Goal: Task Accomplishment & Management: Complete application form

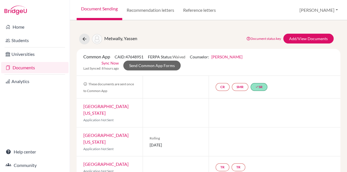
click at [34, 67] on link "Documents" at bounding box center [34, 67] width 67 height 11
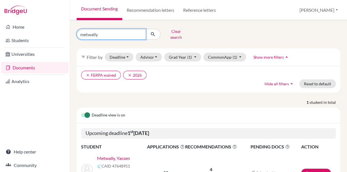
drag, startPoint x: 99, startPoint y: 32, endPoint x: 60, endPoint y: 30, distance: 38.7
click at [77, 30] on input "metwally" at bounding box center [111, 34] width 69 height 11
type input "rabie"
click button "submit" at bounding box center [153, 34] width 15 height 11
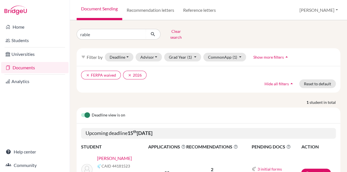
scroll to position [34, 0]
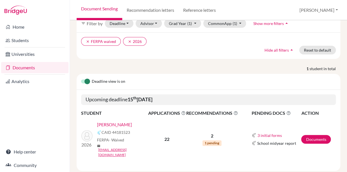
click at [115, 121] on link "[PERSON_NAME]" at bounding box center [114, 124] width 35 height 7
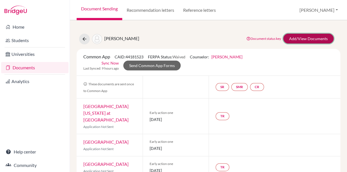
click at [300, 36] on link "Add/View Documents" at bounding box center [309, 39] width 50 height 10
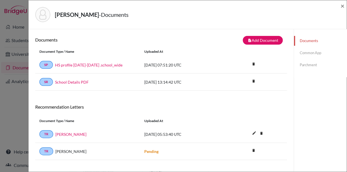
click at [307, 53] on link "Common App" at bounding box center [320, 53] width 53 height 10
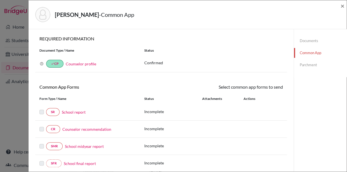
click at [76, 112] on link "School report" at bounding box center [74, 112] width 24 height 6
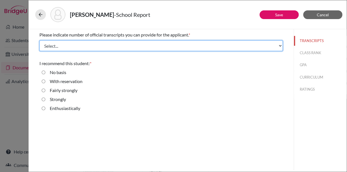
select select "1"
click option "1" at bounding box center [0, 0] width 0 height 0
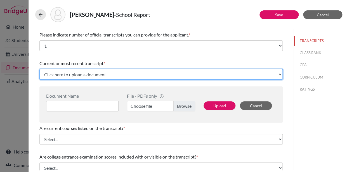
select select "Upload New File"
click option "Upload New File" at bounding box center [0, 0] width 0 height 0
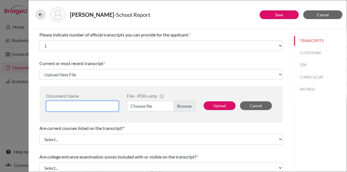
click at [57, 105] on input at bounding box center [82, 106] width 73 height 11
type input "Transcript"
click at [182, 104] on label "Choose file" at bounding box center [161, 106] width 68 height 11
click at [182, 104] on input "Choose file" at bounding box center [161, 106] width 68 height 11
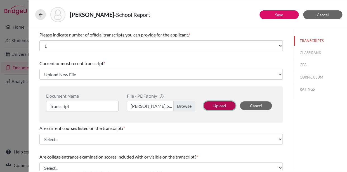
click at [225, 106] on button "Upload" at bounding box center [220, 105] width 32 height 9
select select "673218"
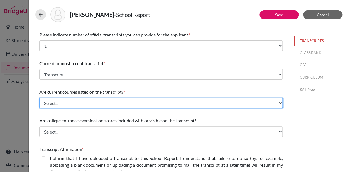
select select "0"
click option "Yes" at bounding box center [0, 0] width 0 height 0
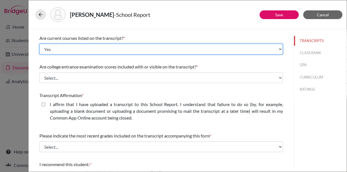
scroll to position [61, 0]
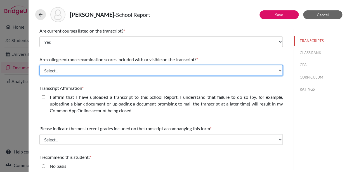
select select "1"
click option "No" at bounding box center [0, 0] width 0 height 0
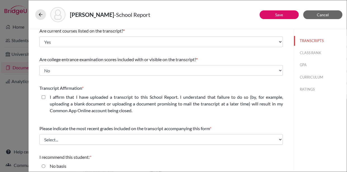
click at [43, 97] on closed\ "I affirm that I have uploaded a transcript to this School Report. I understand …" at bounding box center [44, 97] width 4 height 7
checkbox closed\ "true"
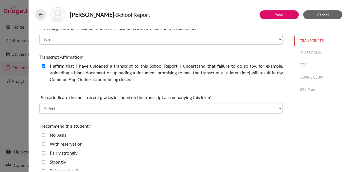
scroll to position [101, 0]
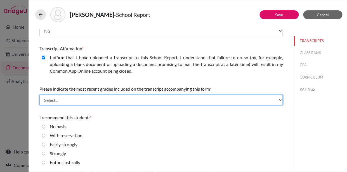
select select "0"
click grades "Final junior year grades" at bounding box center [0, 0] width 0 height 0
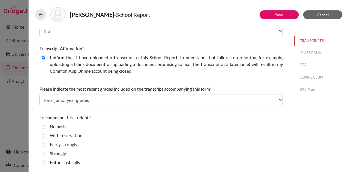
click at [43, 161] on input "Enthusiastically" at bounding box center [44, 162] width 4 height 7
radio input "true"
click at [309, 51] on button "CLASS RANK" at bounding box center [320, 53] width 53 height 10
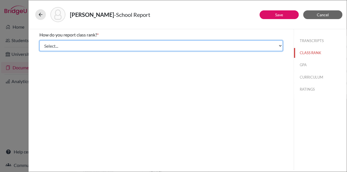
select select "5"
click option "None" at bounding box center [0, 0] width 0 height 0
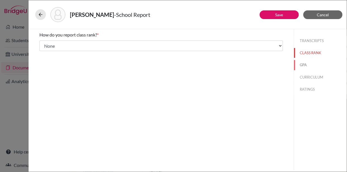
click at [305, 64] on button "GPA" at bounding box center [320, 65] width 53 height 10
click at [43, 43] on input "Yes" at bounding box center [44, 43] width 4 height 7
radio input "true"
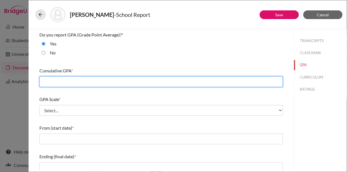
click at [50, 81] on input "text" at bounding box center [161, 81] width 244 height 11
type input "3.4"
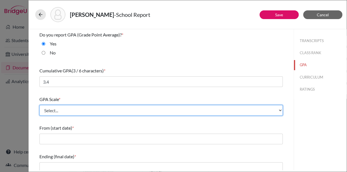
click at [39, 105] on select "Select... 4 5 6 7 8 9 10 11 12 13 14 15 16 17 18 19 20 100" at bounding box center [161, 110] width 244 height 11
select select "4"
click option "4" at bounding box center [0, 0] width 0 height 0
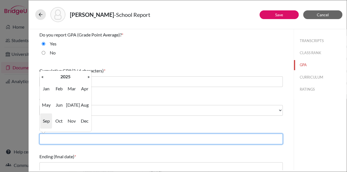
click at [50, 139] on input "text" at bounding box center [161, 138] width 244 height 11
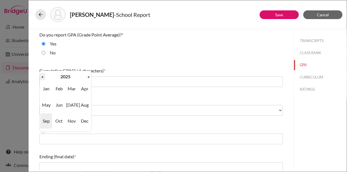
click at [43, 76] on th "«" at bounding box center [43, 76] width 6 height 7
click at [46, 122] on span "Sep" at bounding box center [46, 120] width 12 height 15
type input "09/2022"
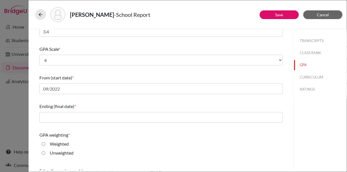
scroll to position [51, 0]
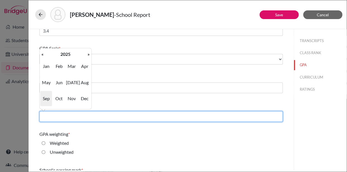
click at [46, 116] on input "text" at bounding box center [161, 116] width 244 height 11
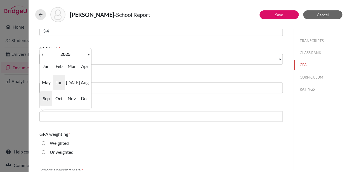
click at [59, 81] on span "Jun" at bounding box center [59, 82] width 12 height 15
type input "06/2025"
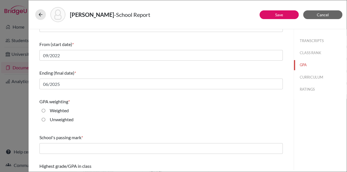
scroll to position [98, 0]
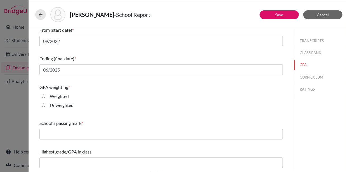
click at [43, 105] on input "Unweighted" at bounding box center [44, 105] width 4 height 7
radio input "true"
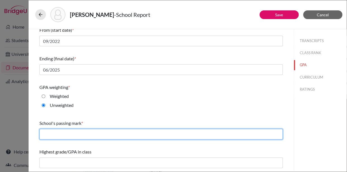
click at [46, 134] on input "text" at bounding box center [161, 134] width 244 height 11
type input "D"
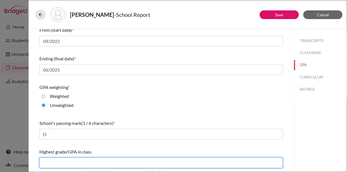
click at [55, 163] on input "text" at bounding box center [161, 162] width 244 height 11
type input "4.0"
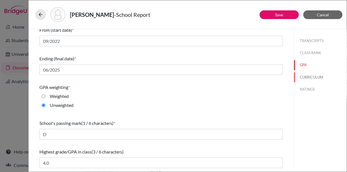
click at [302, 77] on button "CURRICULUM" at bounding box center [320, 77] width 53 height 10
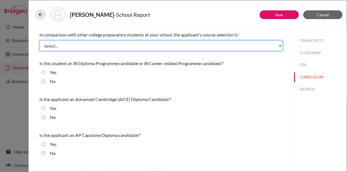
select select "3"
click demanding "Very demanding" at bounding box center [0, 0] width 0 height 0
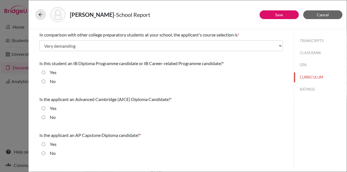
click at [44, 80] on input "No" at bounding box center [44, 81] width 4 height 7
radio input "true"
click at [45, 116] on input "No" at bounding box center [44, 117] width 4 height 7
radio input "true"
click at [45, 153] on input "No" at bounding box center [44, 153] width 4 height 7
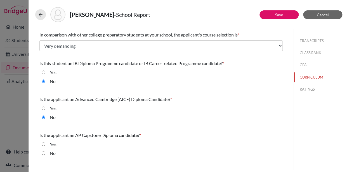
radio input "true"
click at [307, 90] on button "RATINGS" at bounding box center [320, 89] width 53 height 10
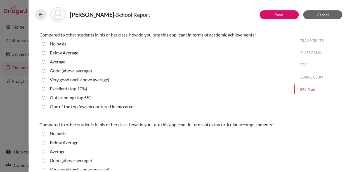
click at [43, 79] on average\) "Very good (well above average)" at bounding box center [44, 79] width 4 height 7
radio average\) "true"
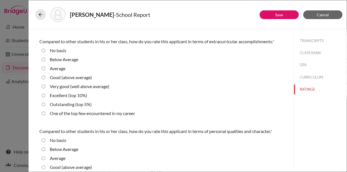
scroll to position [85, 0]
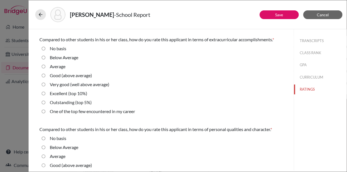
click at [43, 94] on 10\%\) "Excellent (top 10%)" at bounding box center [44, 93] width 4 height 7
radio 10\%\) "true"
click at [43, 102] on 5\%\) "Outstanding (top 5%)" at bounding box center [44, 102] width 4 height 7
radio 5\%\) "true"
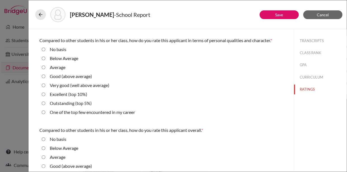
scroll to position [178, 0]
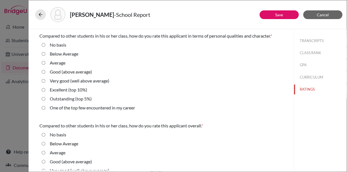
click at [43, 98] on 5\%\) "Outstanding (top 5%)" at bounding box center [44, 98] width 4 height 7
radio 5\%\) "true"
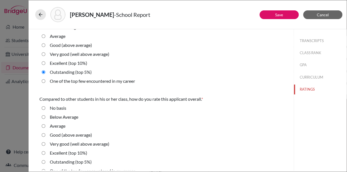
scroll to position [213, 0]
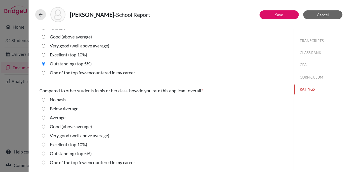
click at [44, 144] on 10\%\) "Excellent (top 10%)" at bounding box center [44, 144] width 4 height 7
radio 10\%\) "true"
click at [277, 15] on link "Save" at bounding box center [280, 14] width 8 height 5
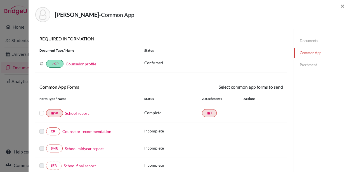
click at [76, 131] on link "Counselor recommendation" at bounding box center [86, 131] width 49 height 6
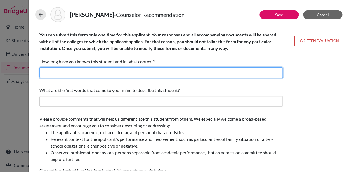
click at [62, 72] on input "text" at bounding box center [161, 72] width 244 height 11
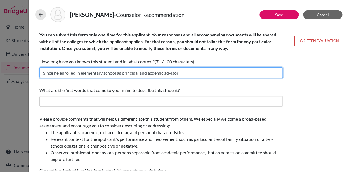
type input "Since he enrolled in elementary school as principal and acdemic advisor"
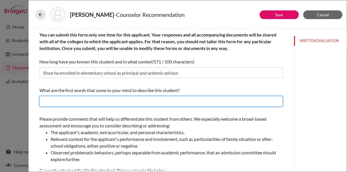
click at [48, 103] on input "text" at bounding box center [161, 101] width 244 height 11
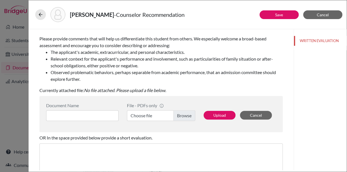
scroll to position [88, 0]
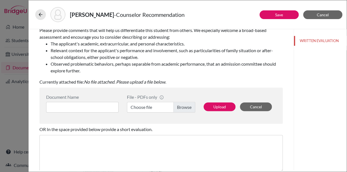
type input "Decent, smart, urbane, ambitious, accomplished, reserved."
click at [56, 112] on input at bounding box center [82, 107] width 73 height 11
click at [185, 106] on label "Choose file" at bounding box center [161, 107] width 68 height 11
click at [185, 106] on input "Choose file" at bounding box center [161, 107] width 68 height 11
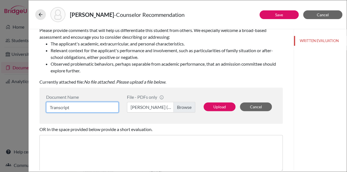
click at [73, 107] on input "Transcript" at bounding box center [82, 107] width 73 height 11
drag, startPoint x: 73, startPoint y: 107, endPoint x: 47, endPoint y: 105, distance: 25.6
click at [47, 105] on input "Transcript" at bounding box center [82, 107] width 73 height 11
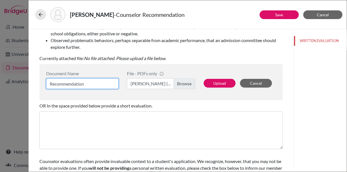
scroll to position [122, 0]
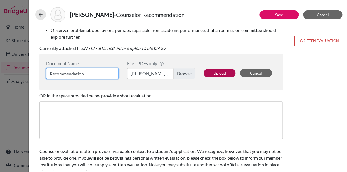
type input "Recommendation"
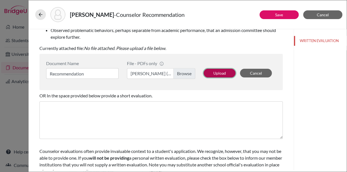
click at [219, 73] on button "Upload" at bounding box center [220, 73] width 32 height 9
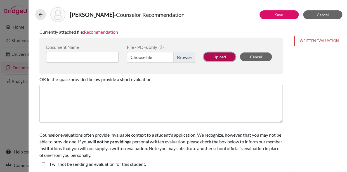
scroll to position [140, 0]
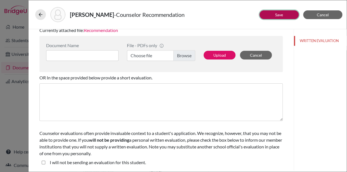
click at [282, 16] on link "Save" at bounding box center [280, 14] width 8 height 5
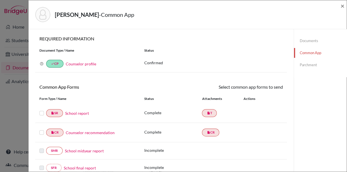
click at [42, 109] on label at bounding box center [41, 109] width 4 height 0
click at [0, 0] on input "checkbox" at bounding box center [0, 0] width 0 height 0
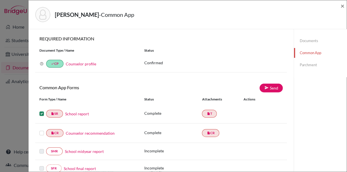
click at [43, 129] on label at bounding box center [41, 129] width 4 height 0
click at [0, 0] on input "checkbox" at bounding box center [0, 0] width 0 height 0
click at [268, 90] on icon at bounding box center [267, 87] width 4 height 4
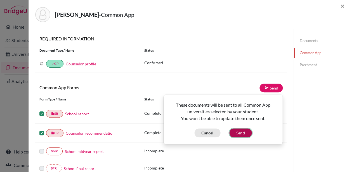
click at [238, 134] on button "Send" at bounding box center [241, 132] width 22 height 9
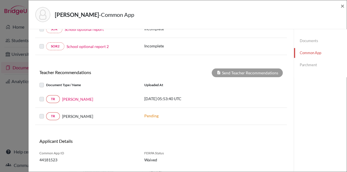
scroll to position [187, 0]
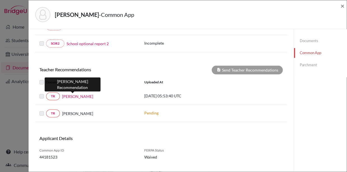
click at [77, 96] on link "[PERSON_NAME]" at bounding box center [77, 96] width 31 height 6
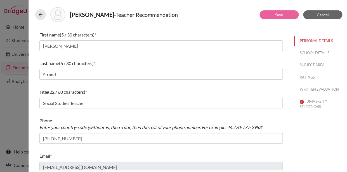
scroll to position [4, 0]
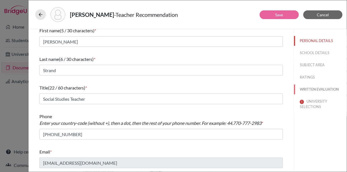
click at [312, 90] on button "WRITTEN EVALUATION" at bounding box center [320, 89] width 53 height 10
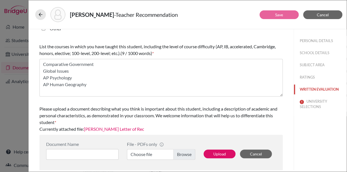
scroll to position [183, 0]
click at [121, 128] on link "[PERSON_NAME] Letter of Rec" at bounding box center [114, 127] width 60 height 5
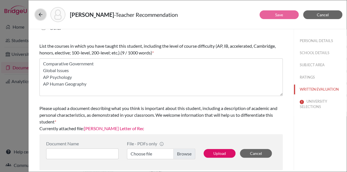
click at [42, 16] on icon at bounding box center [41, 15] width 6 height 6
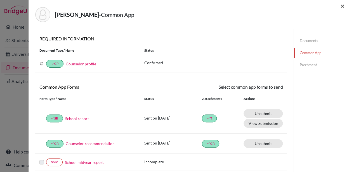
click at [343, 6] on span "×" at bounding box center [343, 6] width 4 height 8
